Goal: Contribute content

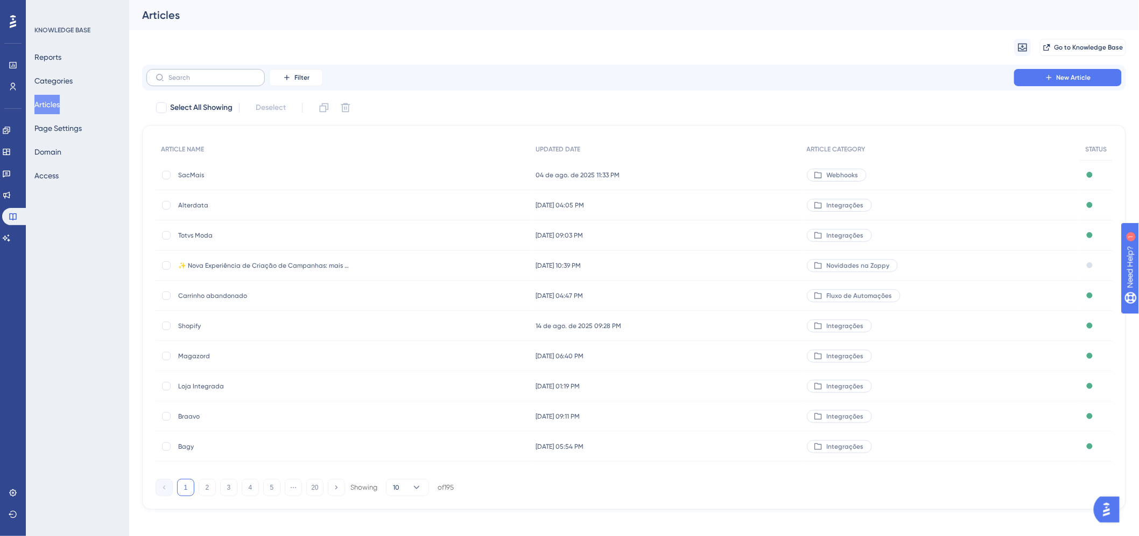
click at [189, 83] on label at bounding box center [205, 77] width 118 height 17
click at [189, 81] on input "text" at bounding box center [211, 78] width 87 height 8
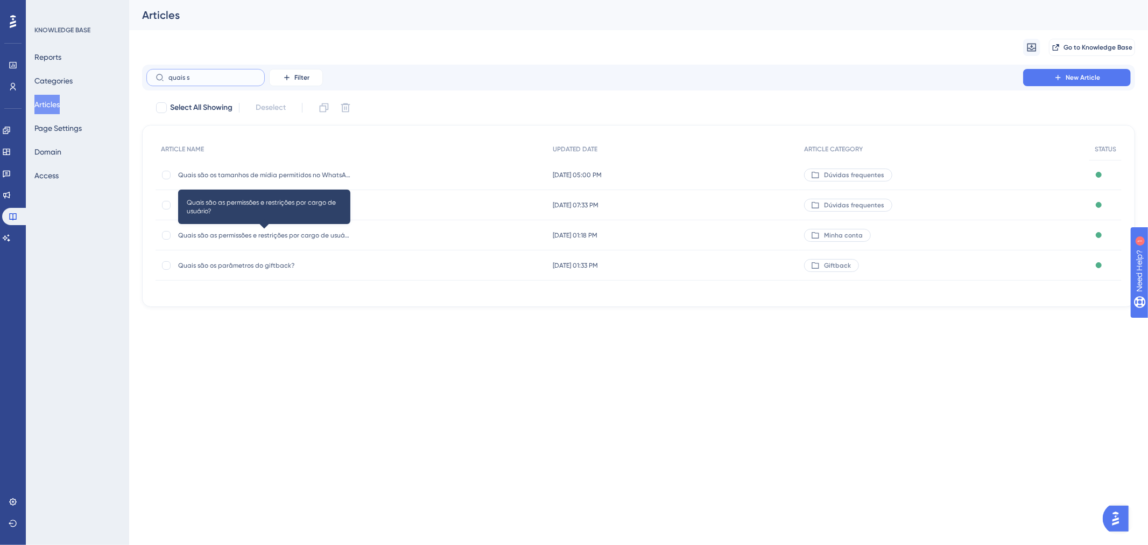
type input "quais s"
click at [311, 231] on span "Quais são as permissões e restrições por cargo de usuário?" at bounding box center [264, 235] width 172 height 9
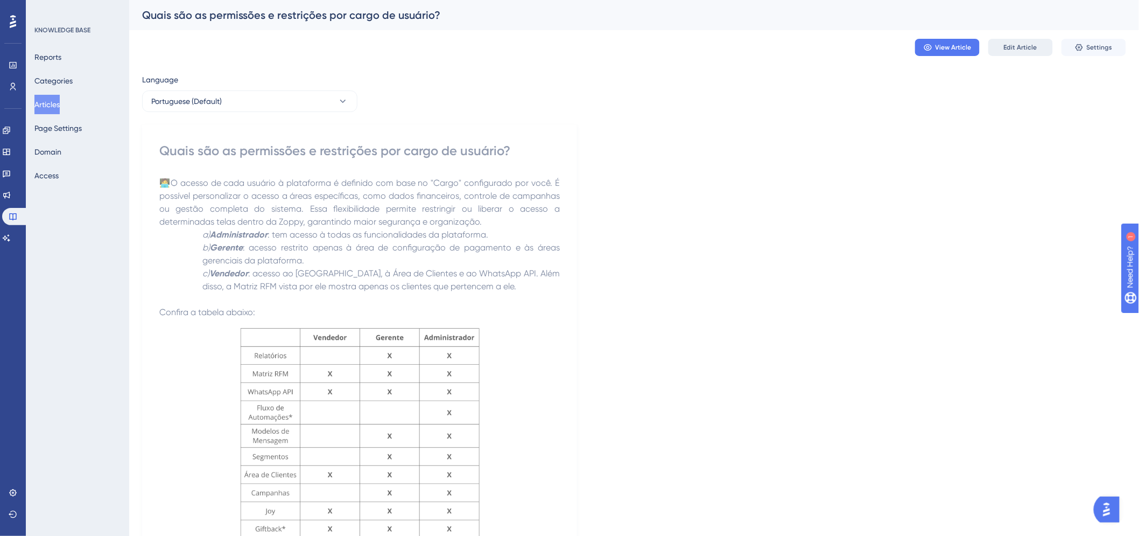
click at [1026, 41] on button "Edit Article" at bounding box center [1020, 47] width 65 height 17
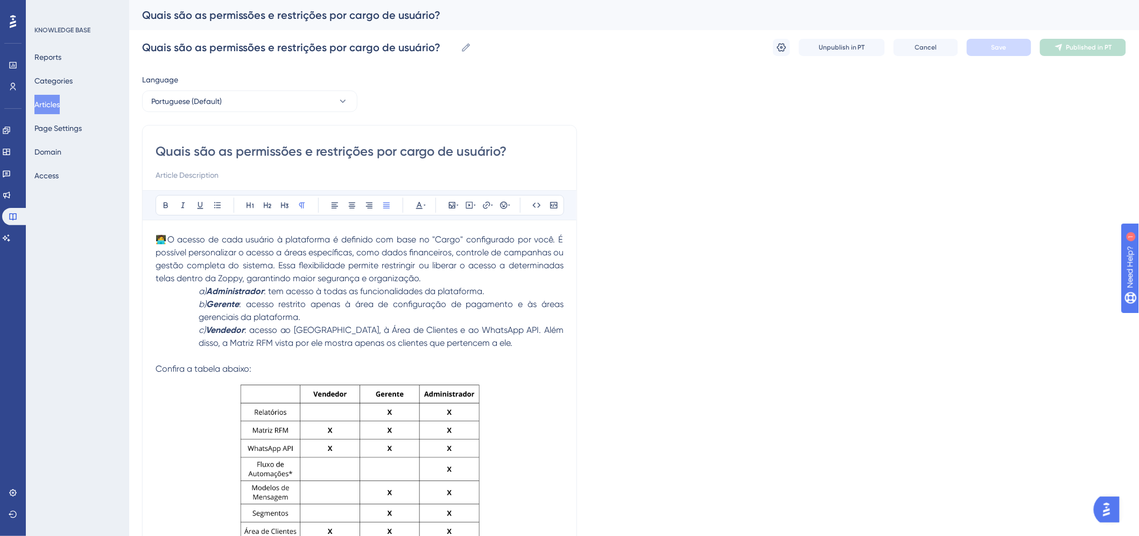
click at [560, 235] on span "🧑‍💻O acesso de cada usuário à plataforma é definido com base no "Cargo" configu…" at bounding box center [361, 258] width 410 height 49
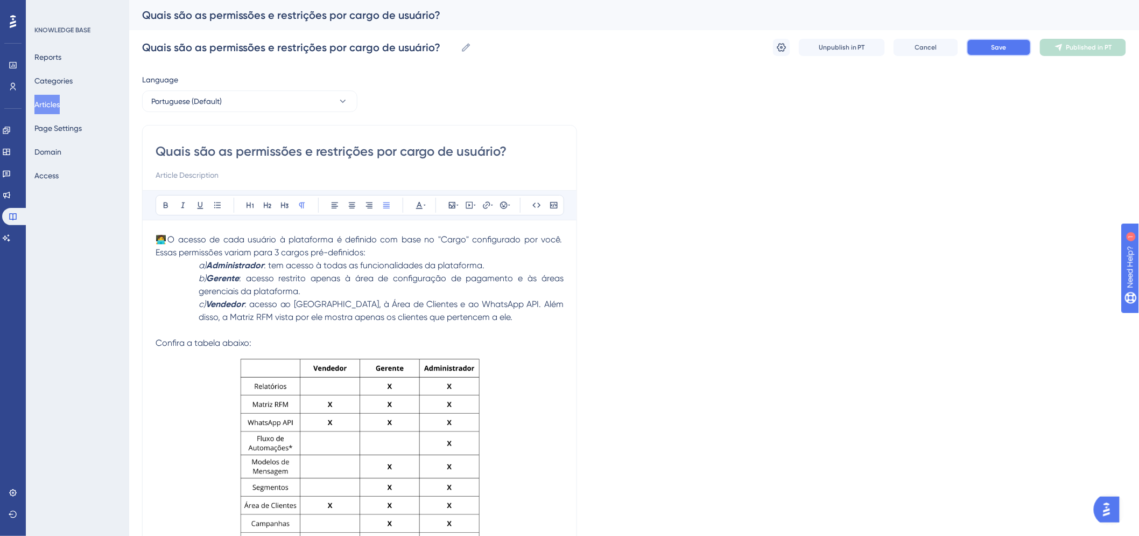
click at [987, 42] on button "Save" at bounding box center [999, 47] width 65 height 17
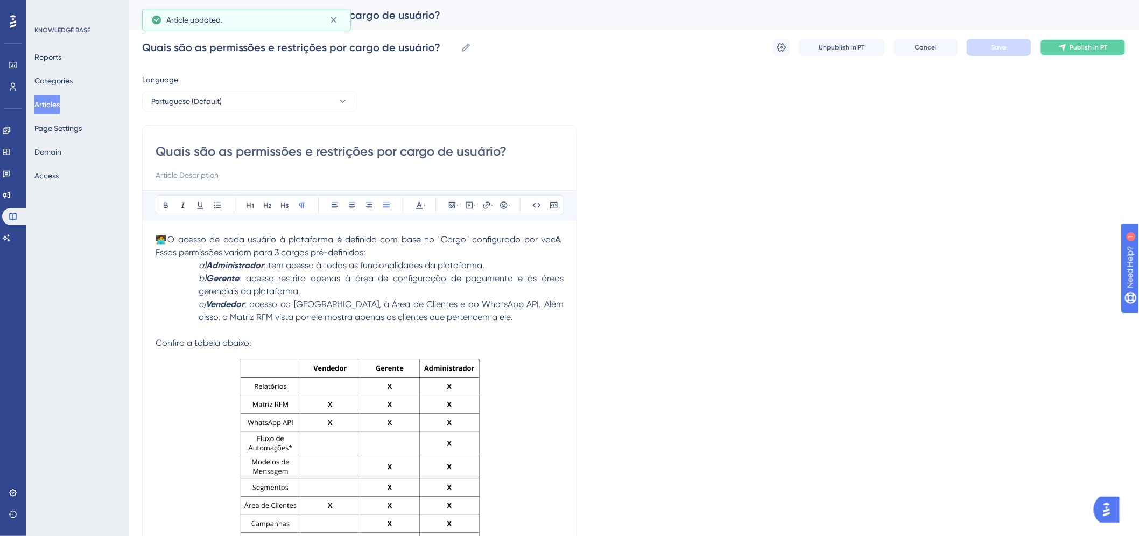
click at [1067, 46] on icon at bounding box center [1062, 47] width 9 height 9
